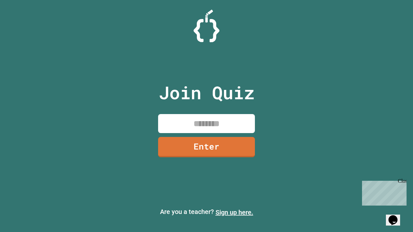
click at [234, 213] on link "Sign up here." at bounding box center [235, 213] width 38 height 8
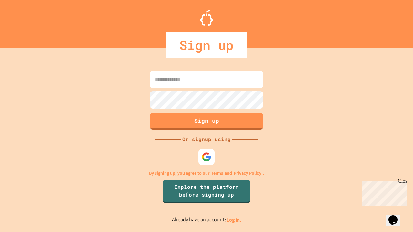
click at [234, 220] on link "Log in." at bounding box center [234, 220] width 15 height 7
